Goal: Transaction & Acquisition: Subscribe to service/newsletter

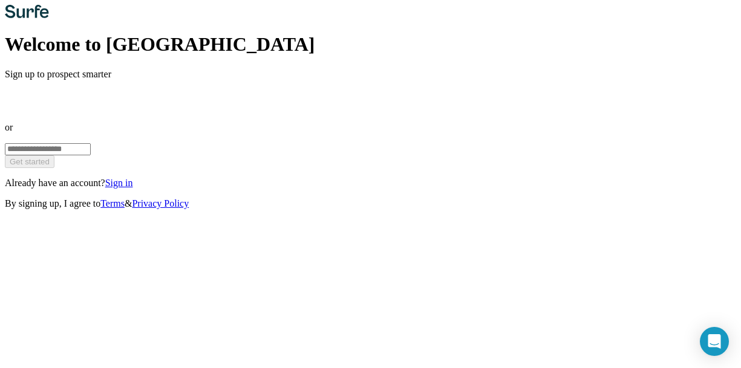
type input "**********"
click at [54, 168] on button "Get started" at bounding box center [30, 161] width 50 height 13
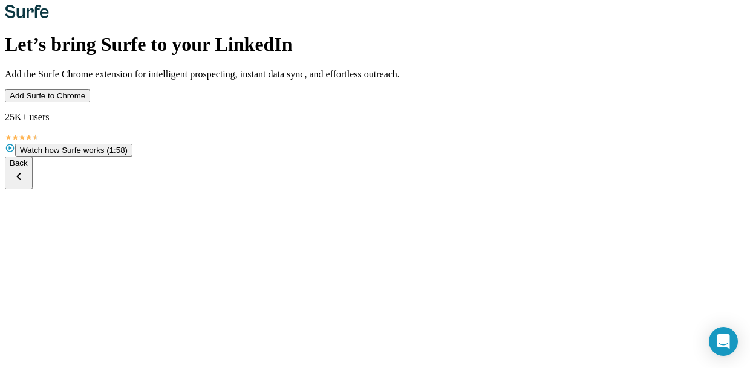
click at [85, 100] on span "Add Surfe to Chrome" at bounding box center [48, 95] width 76 height 9
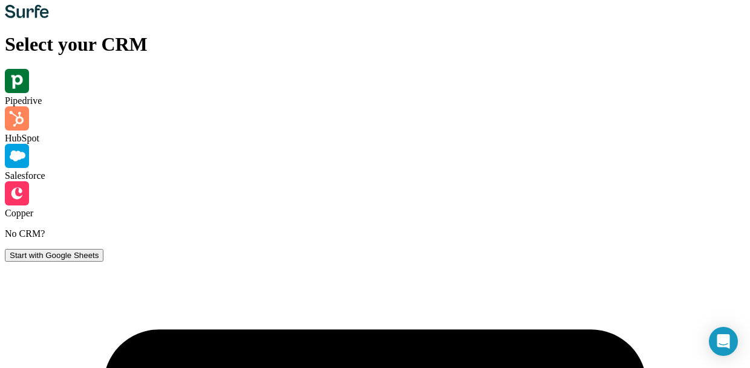
click at [29, 93] on img at bounding box center [17, 81] width 24 height 24
